Goal: Transaction & Acquisition: Purchase product/service

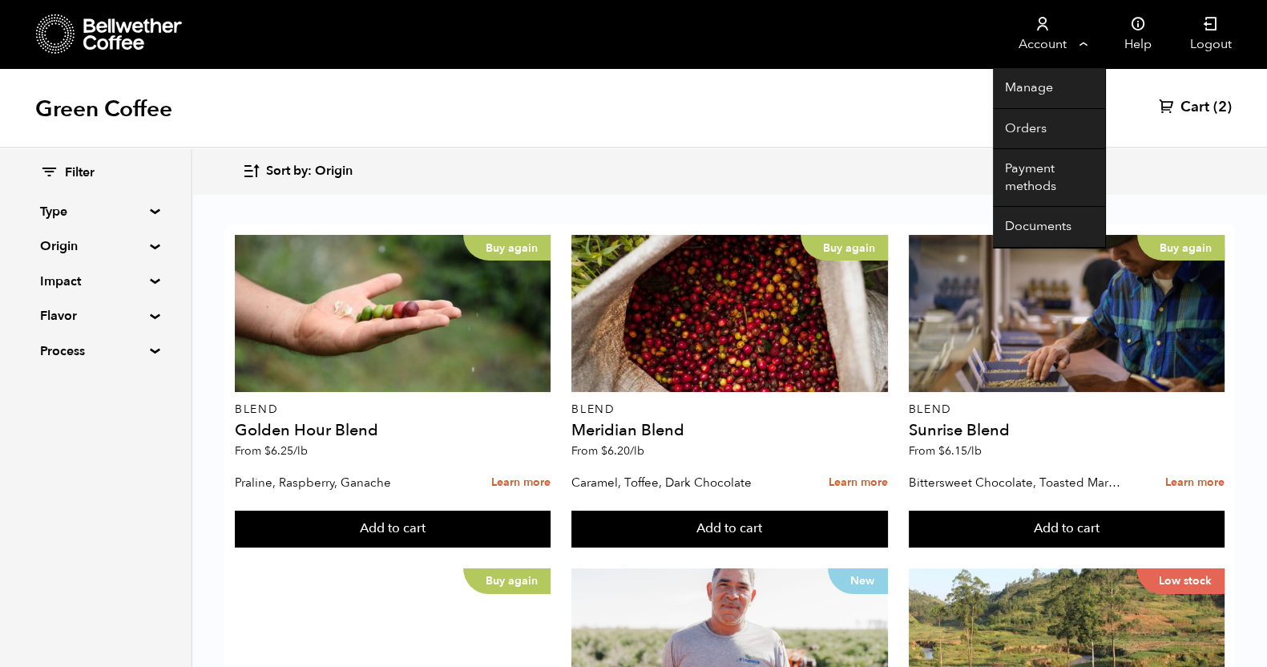
click at [1050, 36] on link "Account" at bounding box center [1042, 34] width 99 height 68
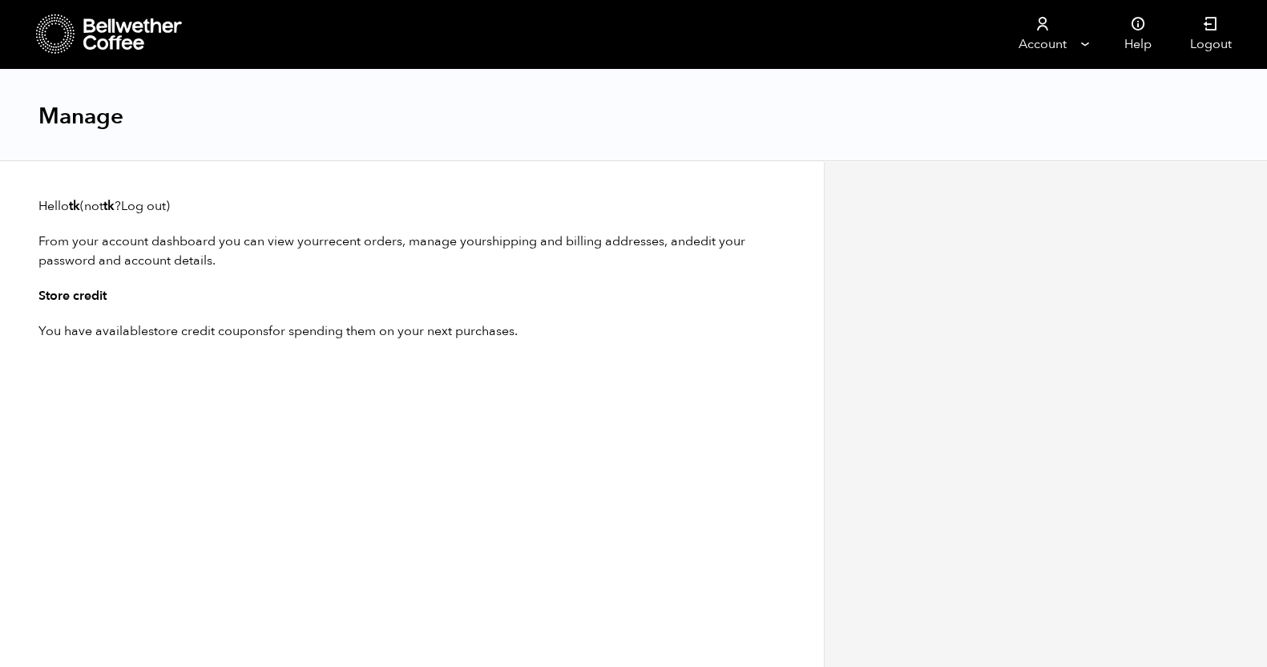
click at [1178, 102] on div "Manage" at bounding box center [633, 115] width 1267 height 92
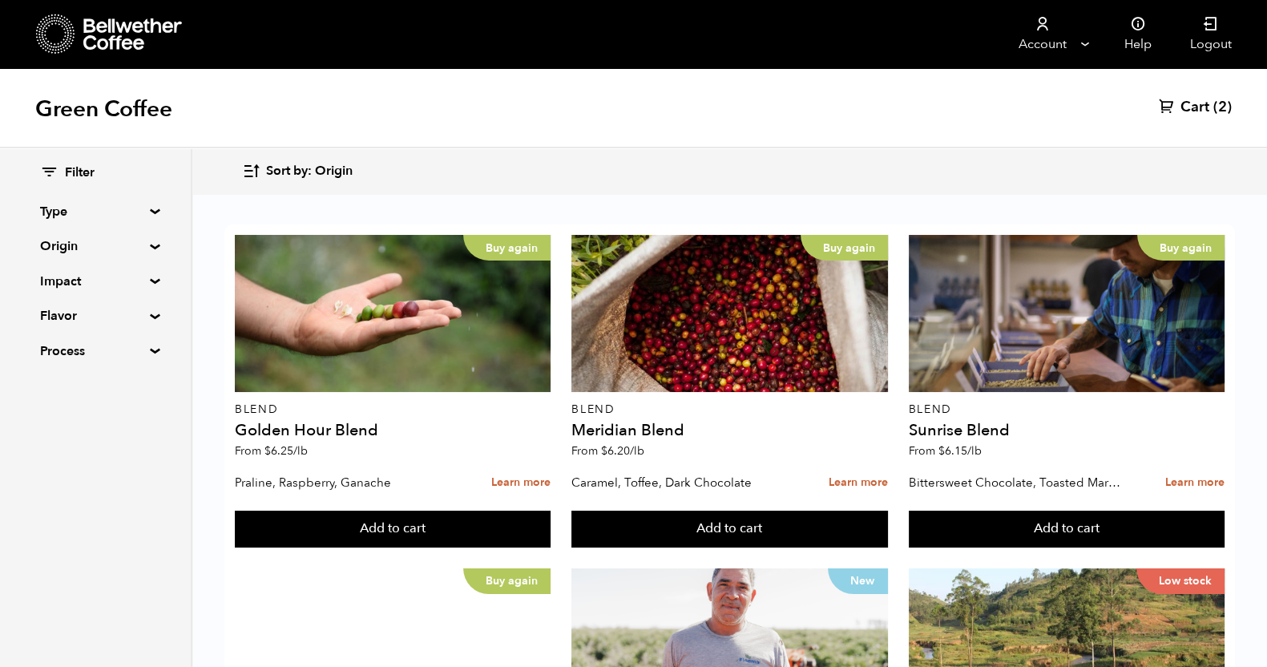
click at [1210, 106] on link "Cart (2)" at bounding box center [1195, 107] width 73 height 19
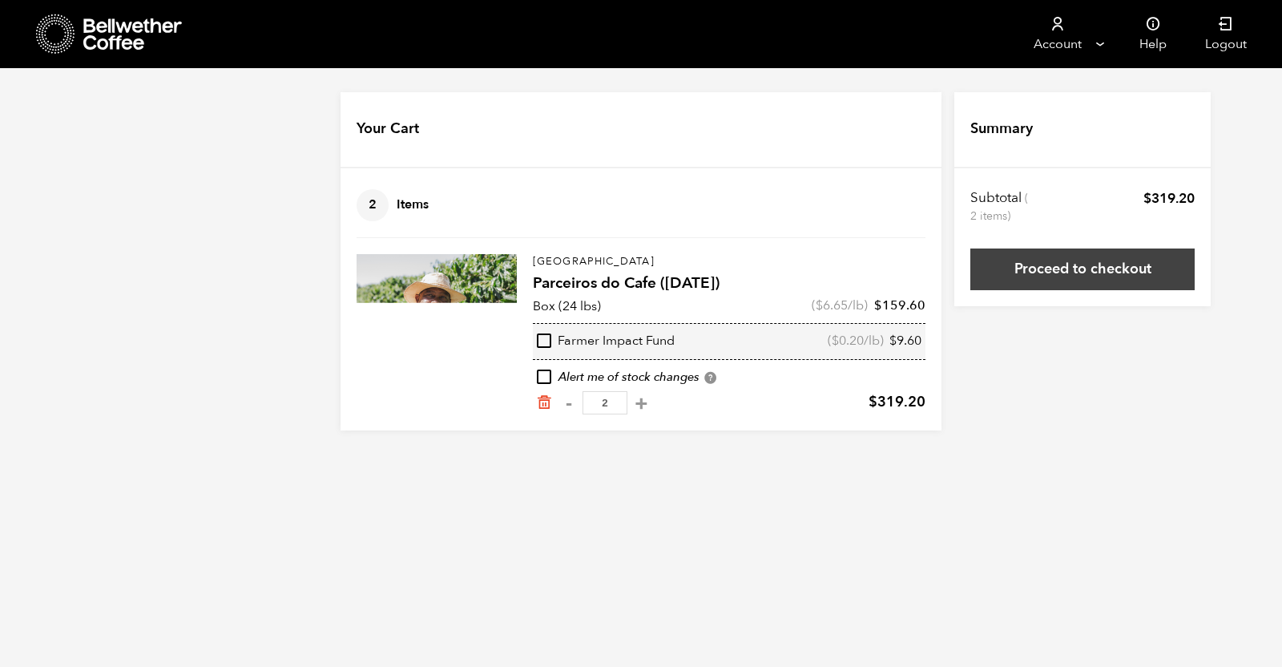
click at [1079, 268] on link "Proceed to checkout" at bounding box center [1083, 269] width 224 height 42
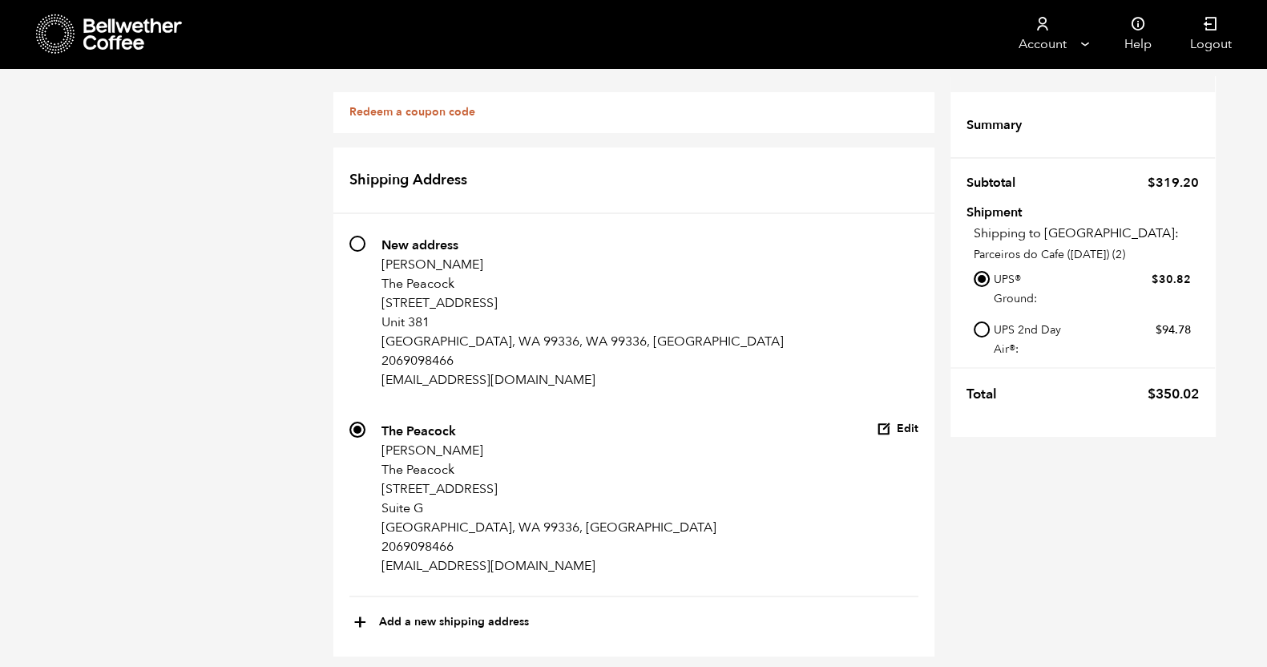
scroll to position [986, 0]
radio input "true"
